Goal: Check status

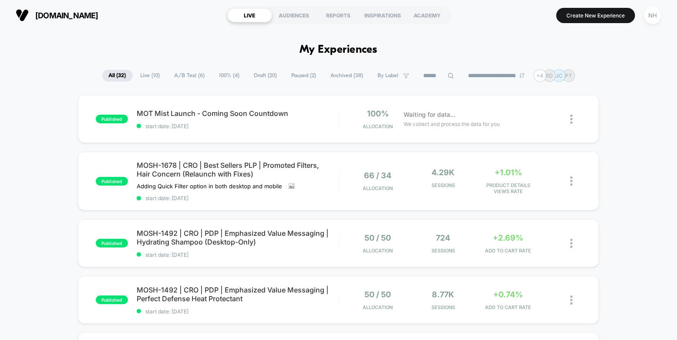
scroll to position [27, 0]
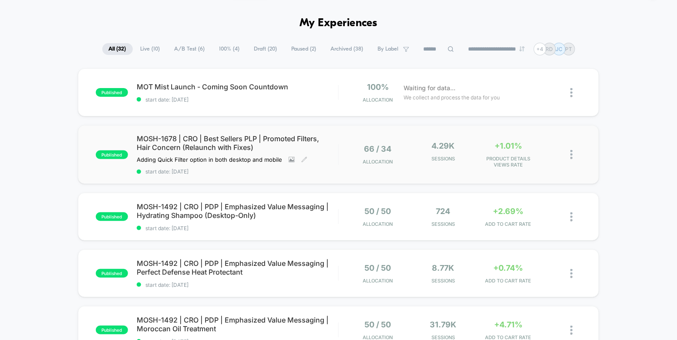
click at [245, 145] on span "MOSH-1678 | CRO | Best Sellers PLP | Promoted Filters, Hair Concern (Relaunch w…" at bounding box center [238, 142] width 202 height 17
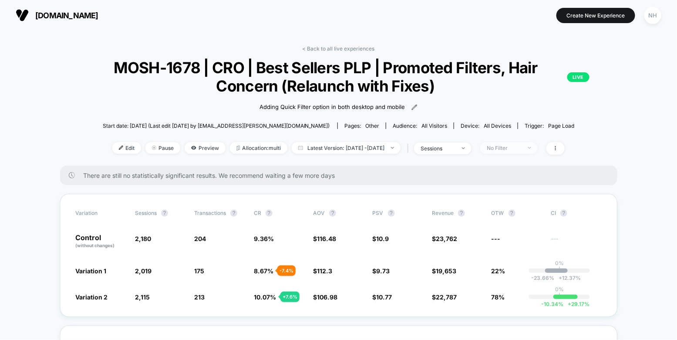
click at [522, 149] on div "No Filter" at bounding box center [504, 148] width 35 height 7
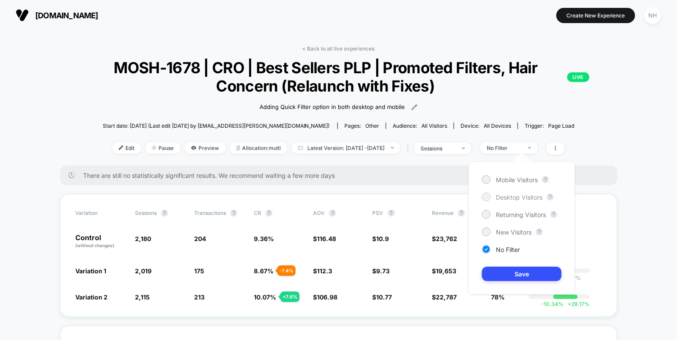
click at [514, 195] on span "Desktop Visitors" at bounding box center [519, 196] width 47 height 7
click at [518, 275] on button "Save" at bounding box center [522, 273] width 80 height 14
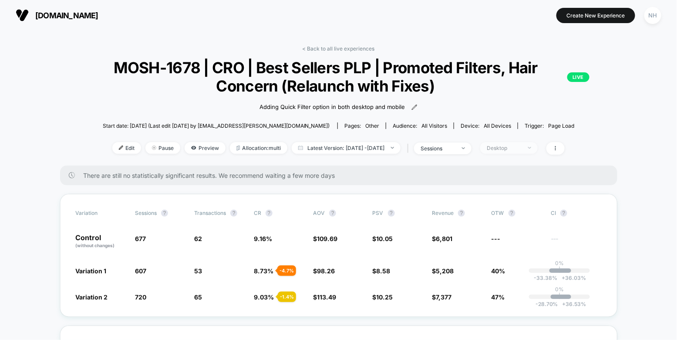
click at [522, 145] on div "Desktop" at bounding box center [504, 148] width 35 height 7
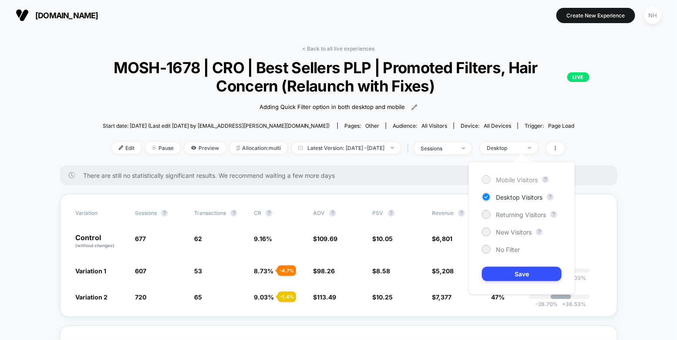
click at [522, 178] on span "Mobile Visitors" at bounding box center [517, 179] width 42 height 7
click at [519, 271] on button "Save" at bounding box center [522, 273] width 80 height 14
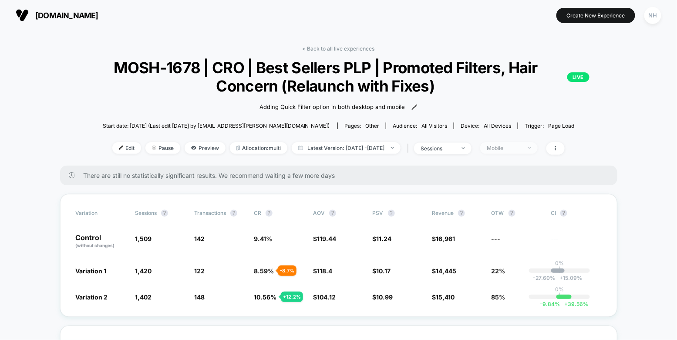
click at [522, 147] on div "Mobile" at bounding box center [504, 148] width 35 height 7
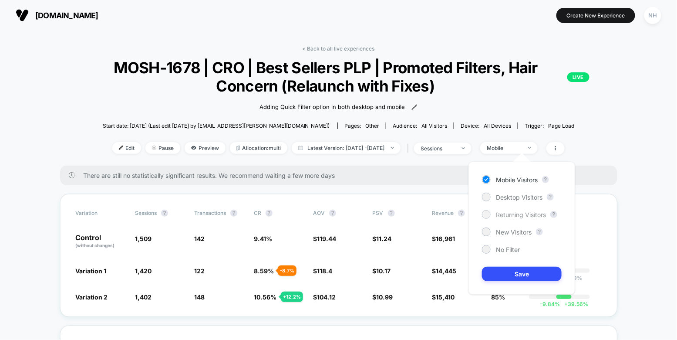
click at [520, 215] on span "Returning Visitors" at bounding box center [521, 214] width 50 height 7
click at [525, 272] on button "Save" at bounding box center [522, 273] width 80 height 14
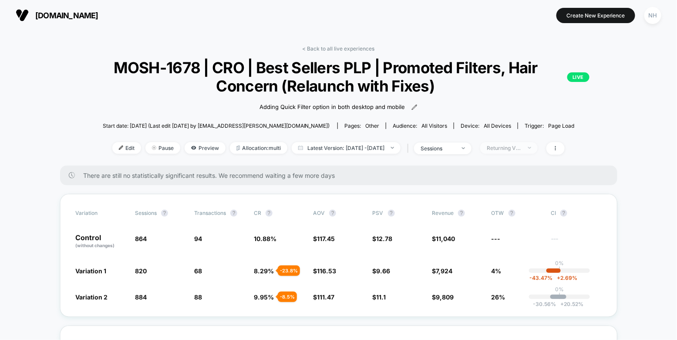
click at [522, 149] on div "Returning Visitors" at bounding box center [504, 148] width 35 height 7
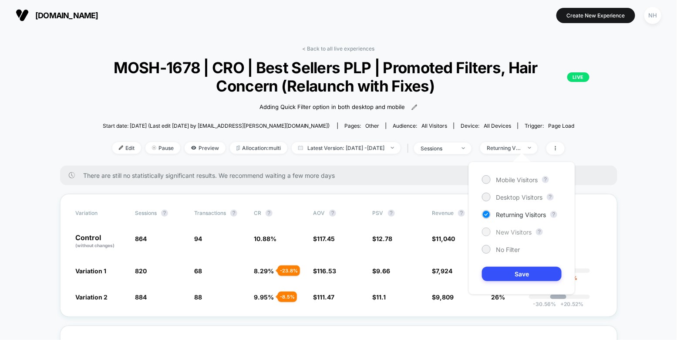
click at [515, 232] on span "New Visitors" at bounding box center [514, 231] width 36 height 7
click at [519, 273] on button "Save" at bounding box center [522, 273] width 80 height 14
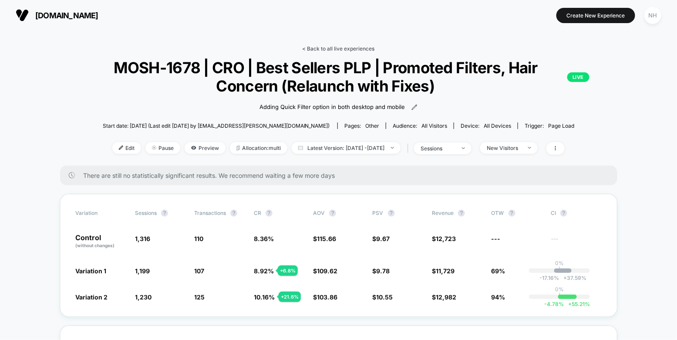
click at [330, 47] on link "< Back to all live experiences" at bounding box center [339, 48] width 72 height 7
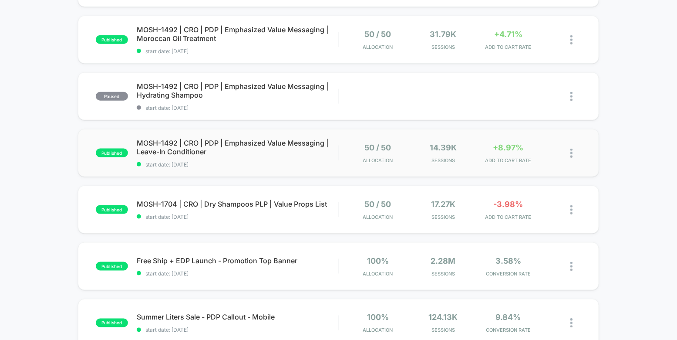
scroll to position [323, 0]
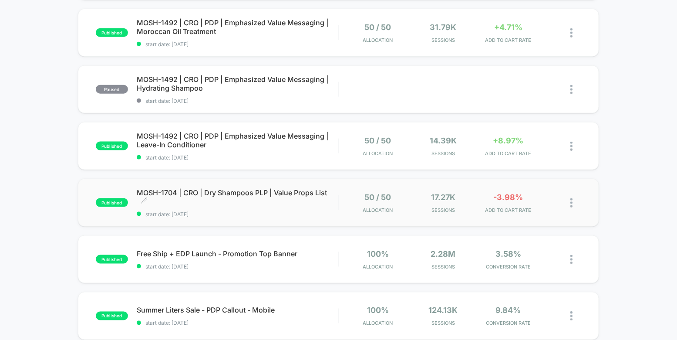
click at [258, 192] on span "MOSH-1704 | CRO | Dry Shampoos PLP | Value Props List Click to edit experience …" at bounding box center [238, 196] width 202 height 17
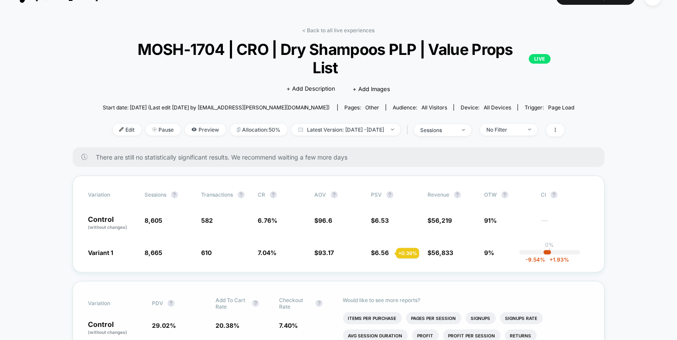
scroll to position [33, 0]
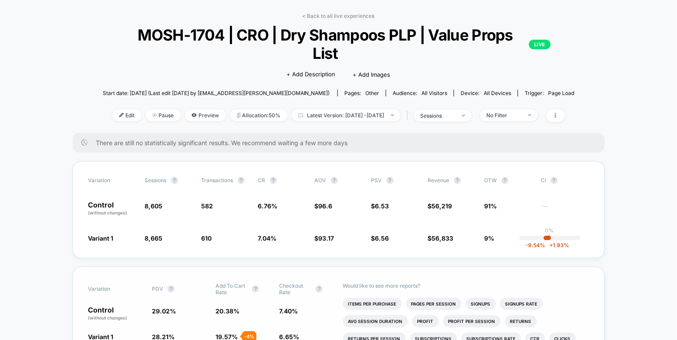
click at [235, 306] on div "Variation PDV ? Add To Cart Rate ? Checkout Rate ? Control (without changes) 29…" at bounding box center [339, 311] width 532 height 90
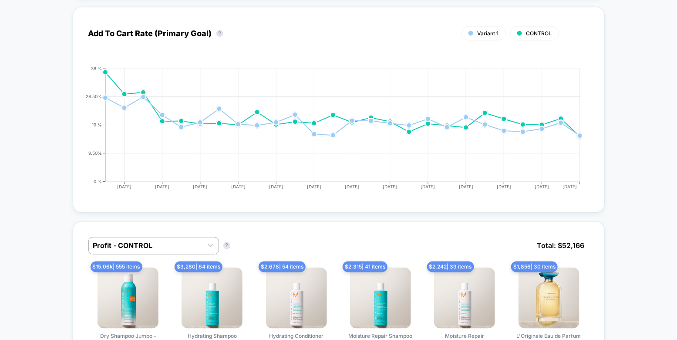
scroll to position [394, 0]
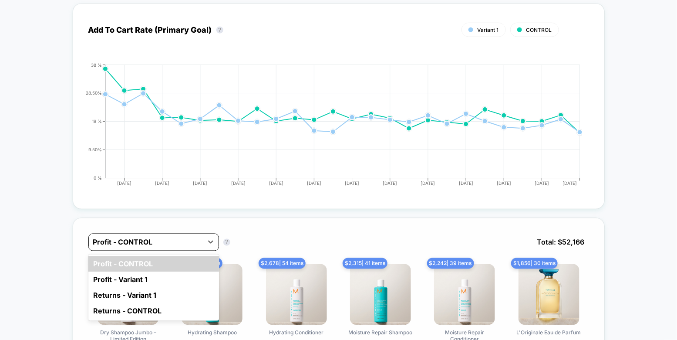
click at [194, 237] on div at bounding box center [145, 242] width 105 height 10
click at [175, 272] on div "Profit - Variant 1" at bounding box center [153, 280] width 131 height 16
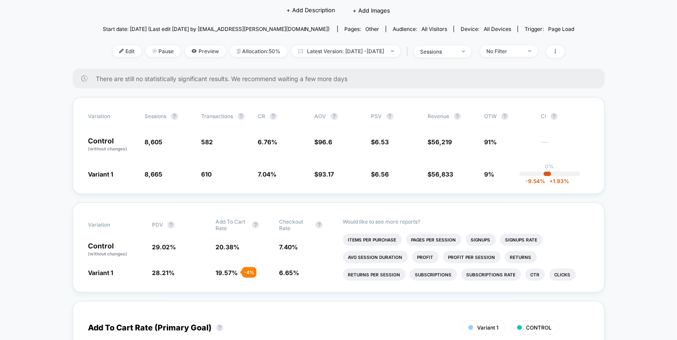
scroll to position [0, 0]
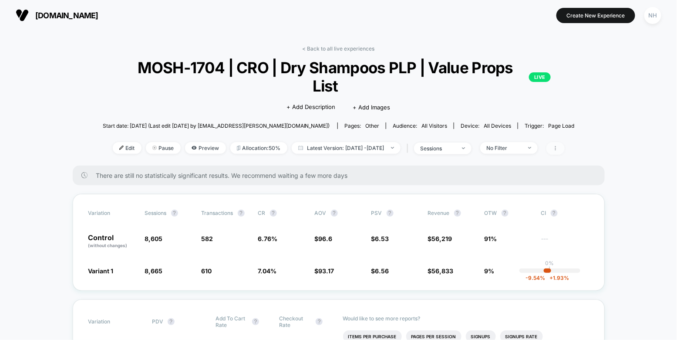
click at [558, 145] on icon at bounding box center [555, 147] width 5 height 5
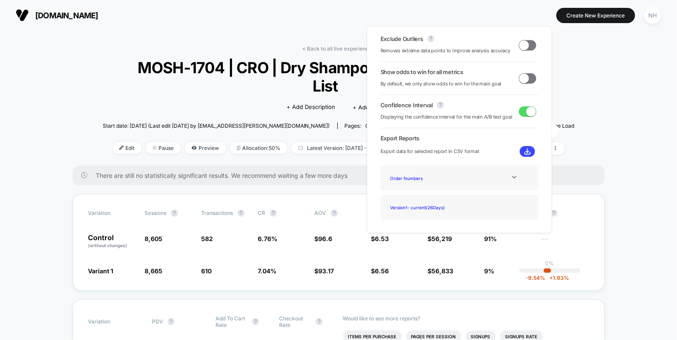
click at [526, 47] on span at bounding box center [527, 45] width 17 height 10
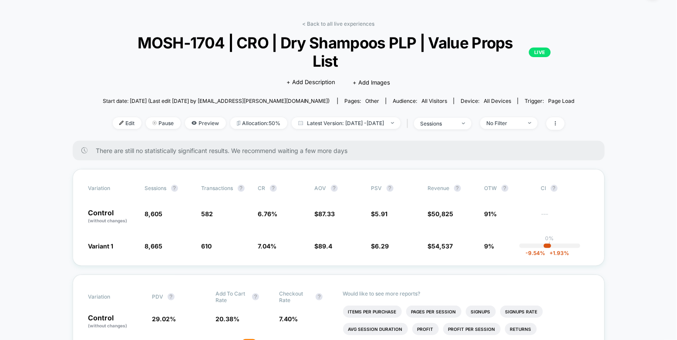
scroll to position [26, 0]
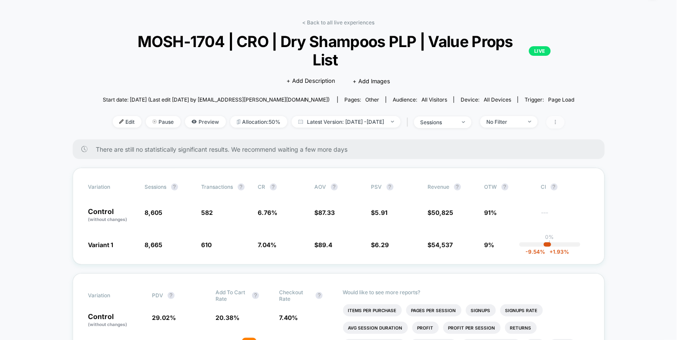
click at [565, 116] on span at bounding box center [555, 122] width 18 height 13
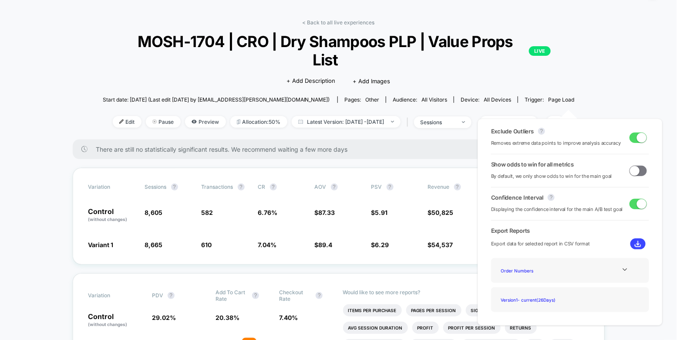
click at [636, 166] on span at bounding box center [638, 170] width 17 height 10
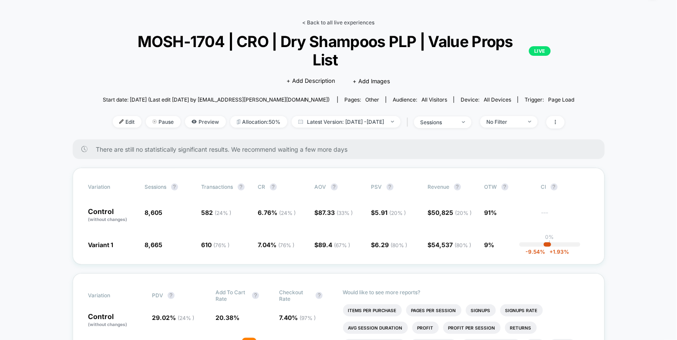
click at [350, 20] on link "< Back to all live experiences" at bounding box center [339, 22] width 72 height 7
